Goal: Task Accomplishment & Management: Manage account settings

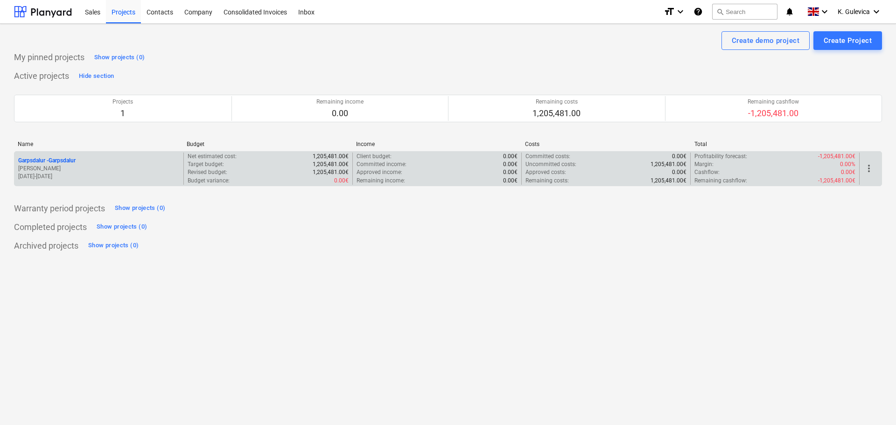
click at [67, 159] on p "Garpsdalur - [GEOGRAPHIC_DATA]" at bounding box center [46, 161] width 57 height 8
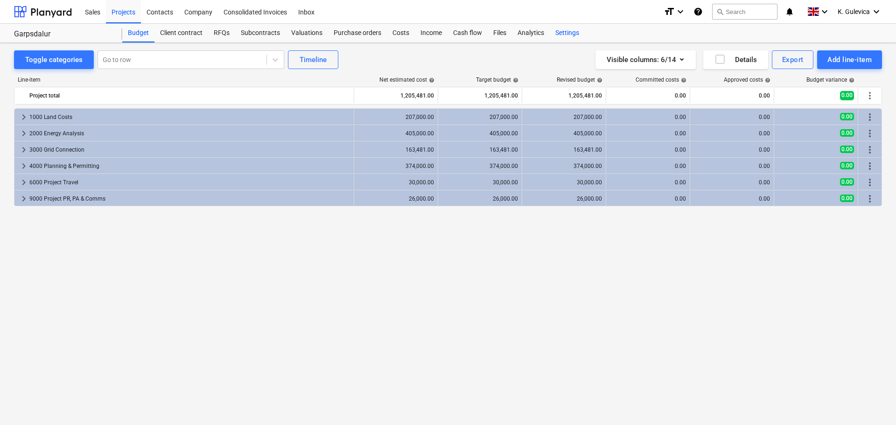
drag, startPoint x: 567, startPoint y: 33, endPoint x: 560, endPoint y: 42, distance: 11.3
click at [567, 33] on div "Settings" at bounding box center [567, 33] width 35 height 19
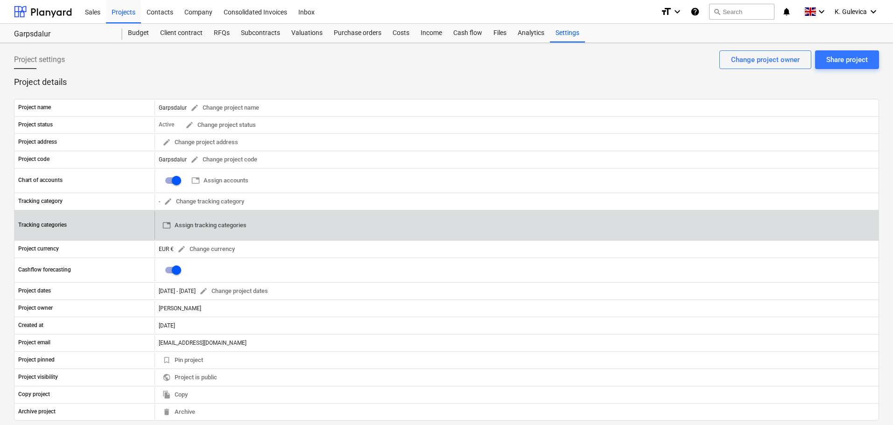
click at [183, 225] on span "table Assign tracking categories" at bounding box center [204, 225] width 84 height 11
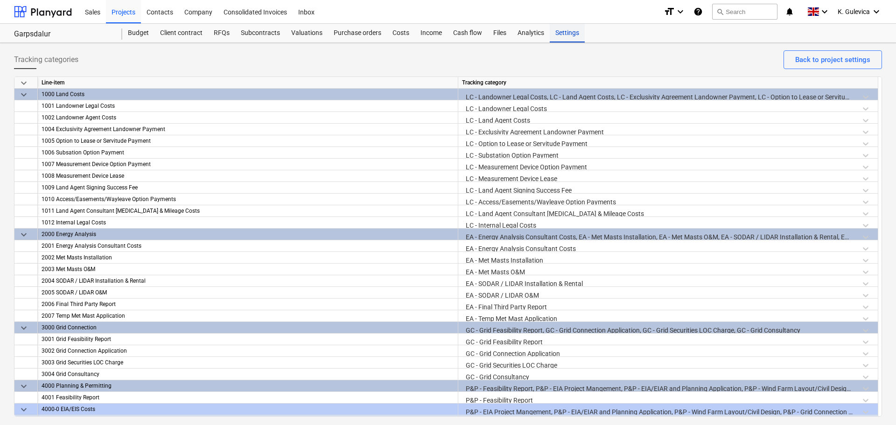
click at [560, 36] on div "Settings" at bounding box center [567, 33] width 35 height 19
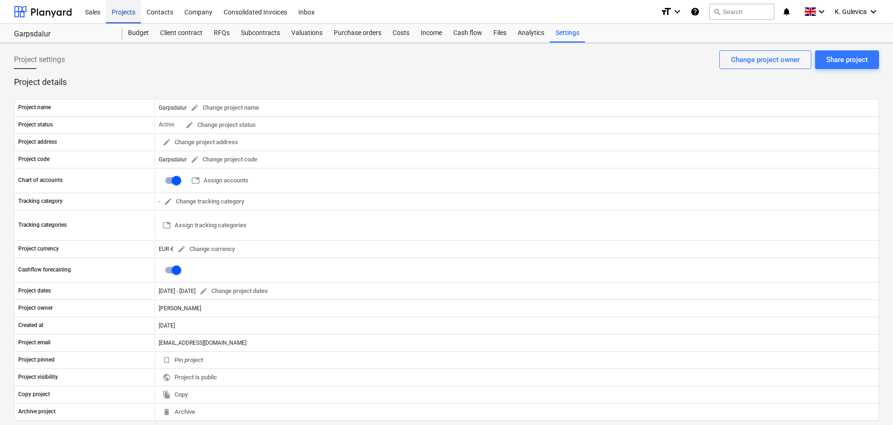
click at [124, 13] on div "Projects" at bounding box center [123, 12] width 35 height 24
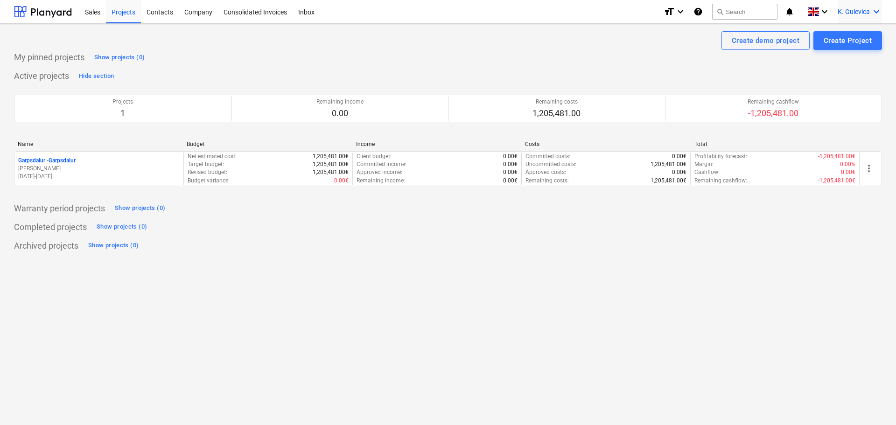
click at [850, 9] on span "K. Gulevica" at bounding box center [854, 11] width 32 height 7
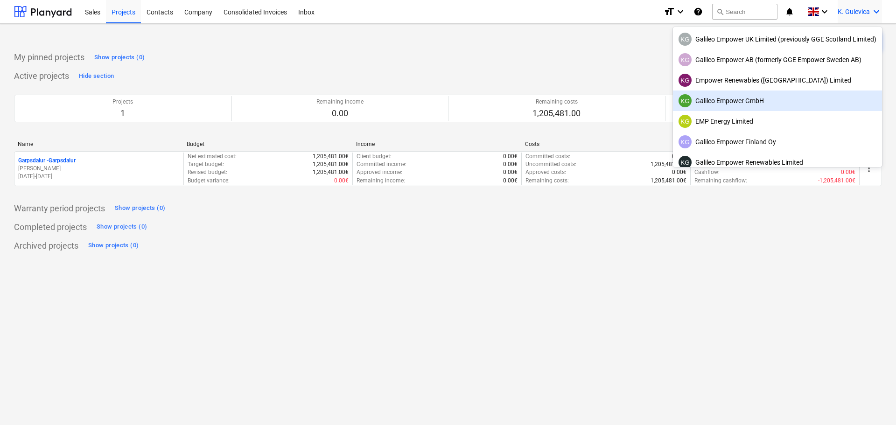
click at [752, 101] on div "KG Galileo Empower GmbH" at bounding box center [777, 100] width 198 height 13
